Goal: Information Seeking & Learning: Learn about a topic

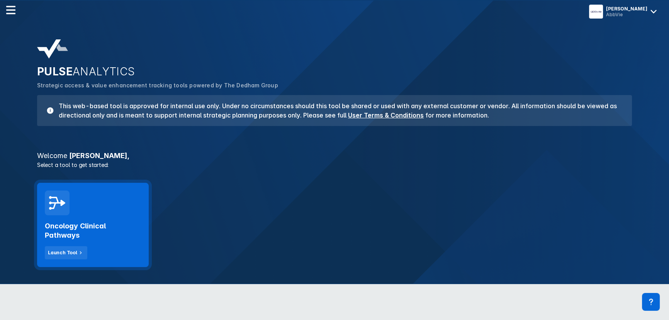
click at [110, 231] on h2 "Oncology Clinical Pathways" at bounding box center [93, 230] width 96 height 19
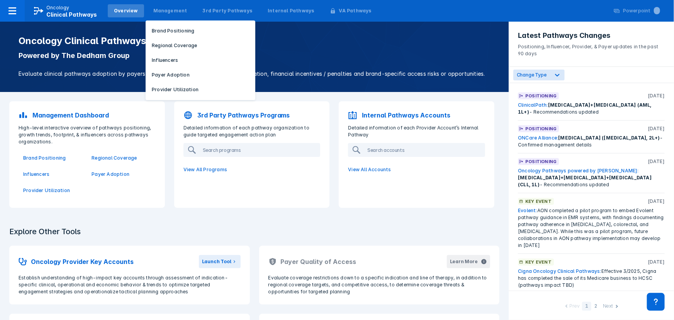
click at [157, 29] on p "Brand Positioning" at bounding box center [173, 30] width 42 height 7
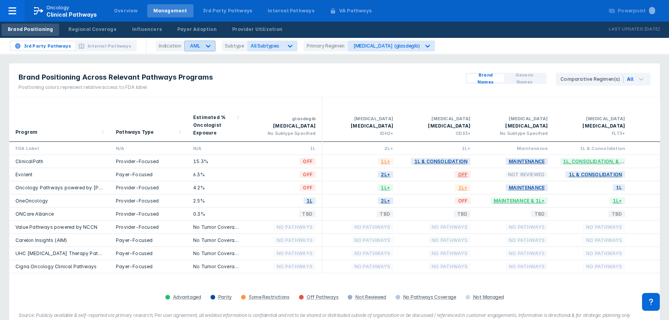
click at [209, 43] on icon at bounding box center [208, 46] width 8 height 8
click at [204, 96] on div "[MEDICAL_DATA]" at bounding box center [208, 93] width 44 height 15
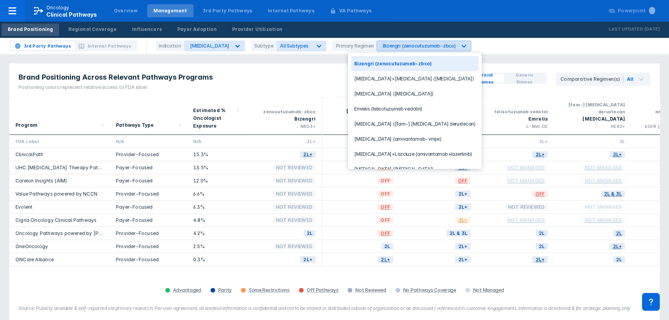
click at [417, 46] on div "Bizengri (zenocutuzumab-zbco)" at bounding box center [418, 46] width 73 height 6
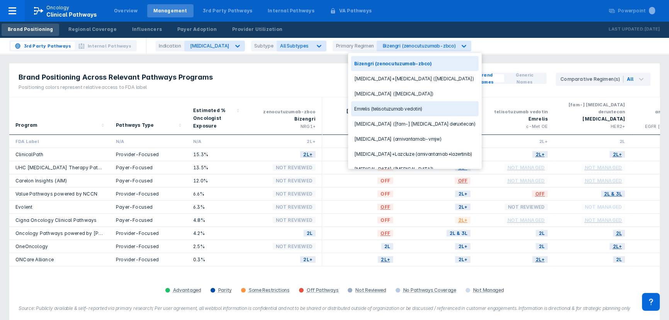
click at [399, 108] on div "Emrelis (telisotuzumab vedotin)" at bounding box center [414, 108] width 127 height 15
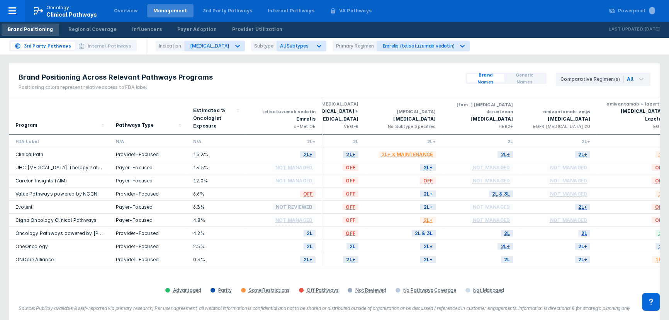
scroll to position [0, 95]
